Goal: Task Accomplishment & Management: Complete application form

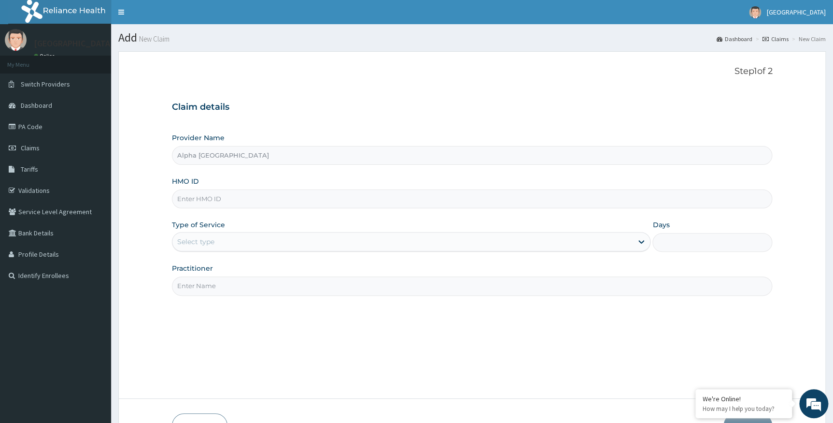
click at [241, 205] on input "HMO ID" at bounding box center [472, 198] width 601 height 19
type input "f"
type input "DFA/10009/D"
click at [261, 234] on div "Select type" at bounding box center [402, 241] width 461 height 15
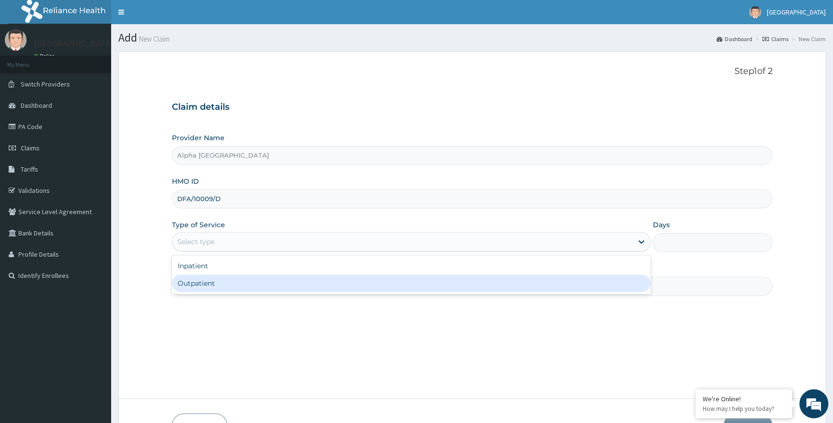
click at [196, 279] on div "Outpatient" at bounding box center [411, 282] width 479 height 17
type input "1"
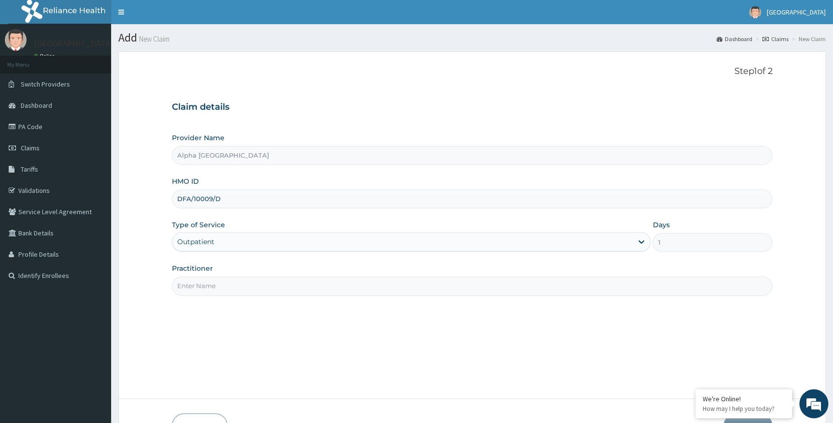
click at [314, 285] on input "Practitioner" at bounding box center [472, 285] width 601 height 19
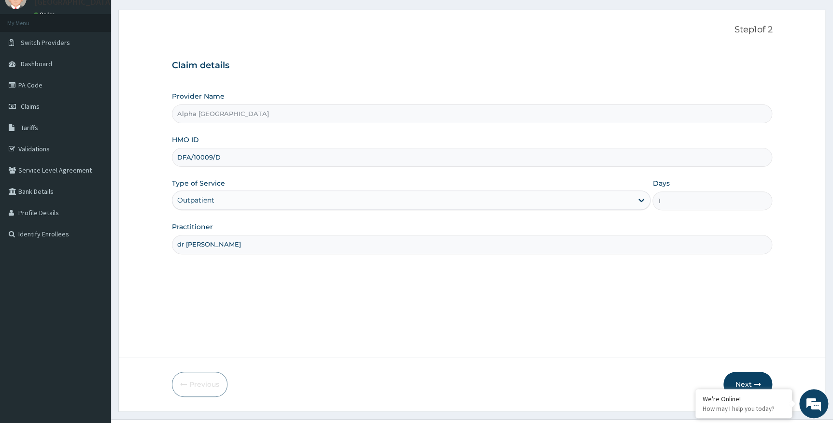
scroll to position [62, 0]
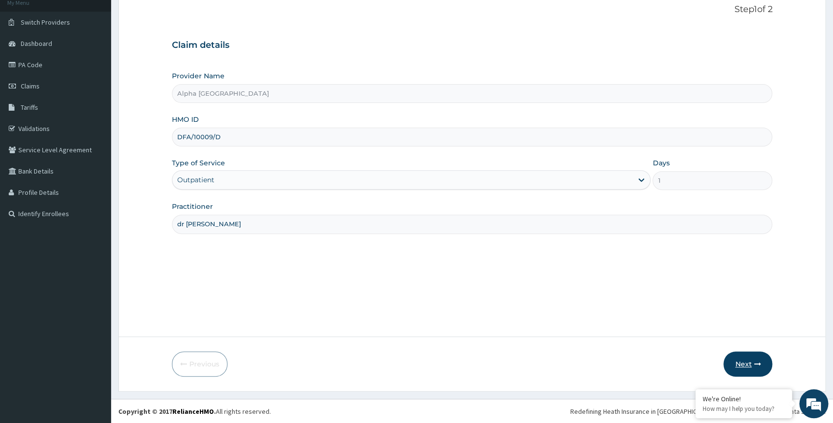
type input "dr [PERSON_NAME]"
click at [752, 363] on button "Next" at bounding box center [748, 363] width 49 height 25
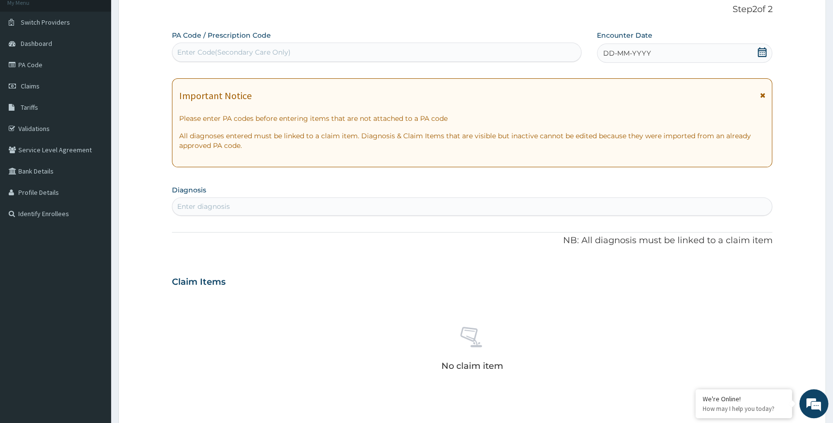
click at [297, 53] on div "Enter Code(Secondary Care Only)" at bounding box center [376, 51] width 409 height 15
paste input "PA/5A8254"
type input "PA/5A8254"
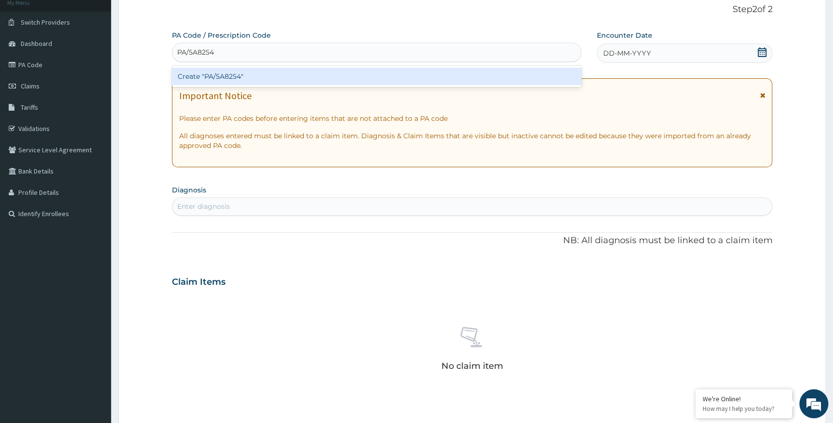
click at [255, 74] on div "Create "PA/5A8254"" at bounding box center [377, 76] width 410 height 17
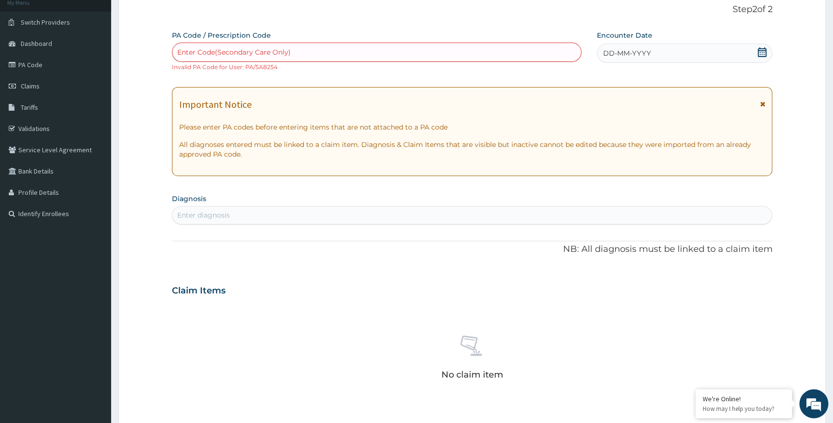
click at [300, 50] on div "Enter Code(Secondary Care Only)" at bounding box center [376, 51] width 409 height 15
paste input "PA/0C8789"
type input "PA/0C8789"
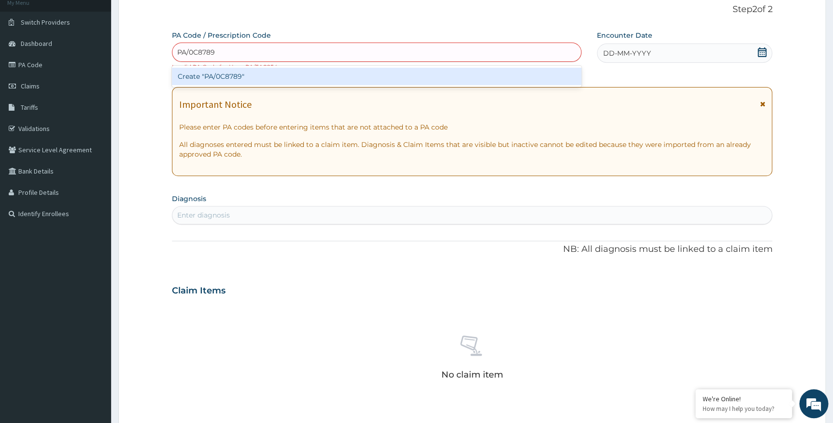
click at [234, 75] on div "Create "PA/0C8789"" at bounding box center [377, 76] width 410 height 17
